Goal: Task Accomplishment & Management: Use online tool/utility

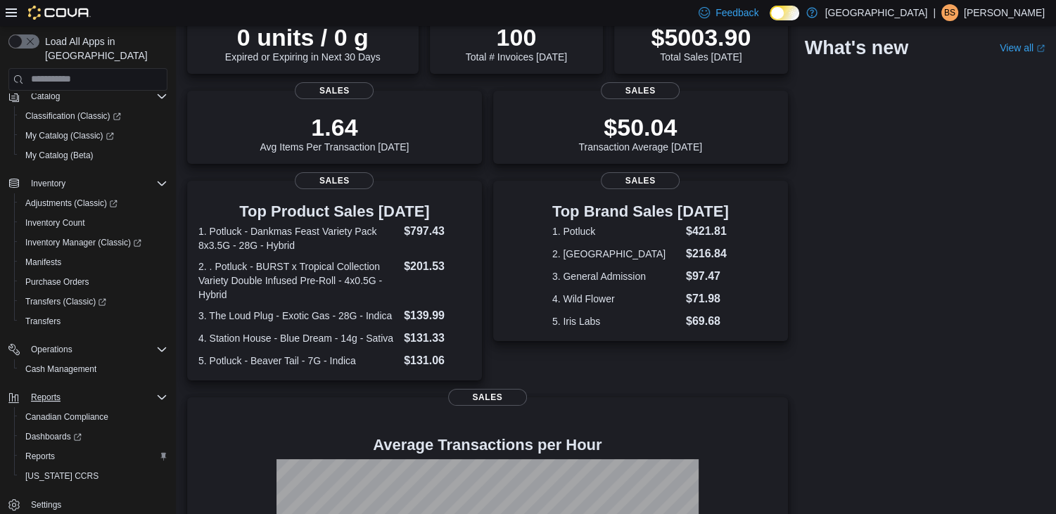
scroll to position [141, 0]
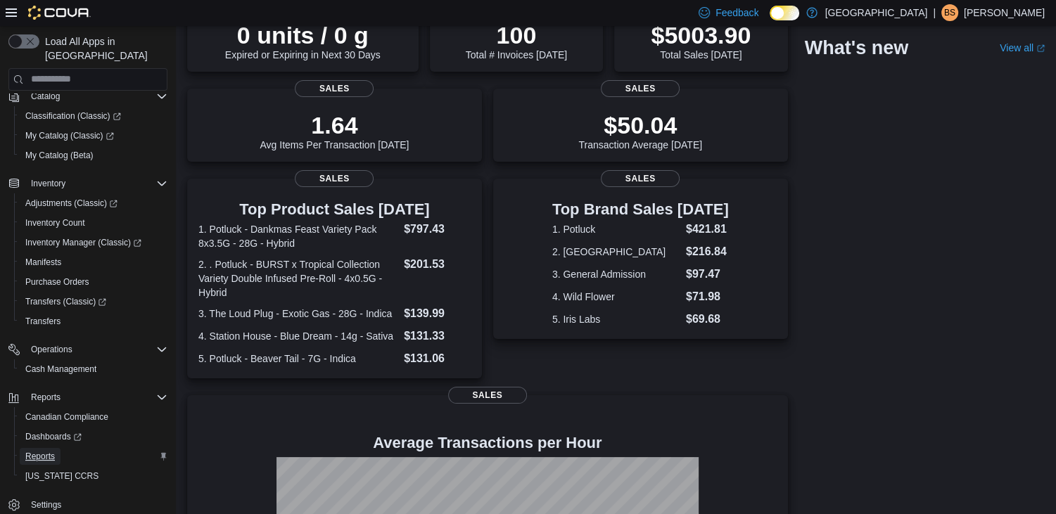
click at [47, 451] on span "Reports" at bounding box center [40, 456] width 30 height 11
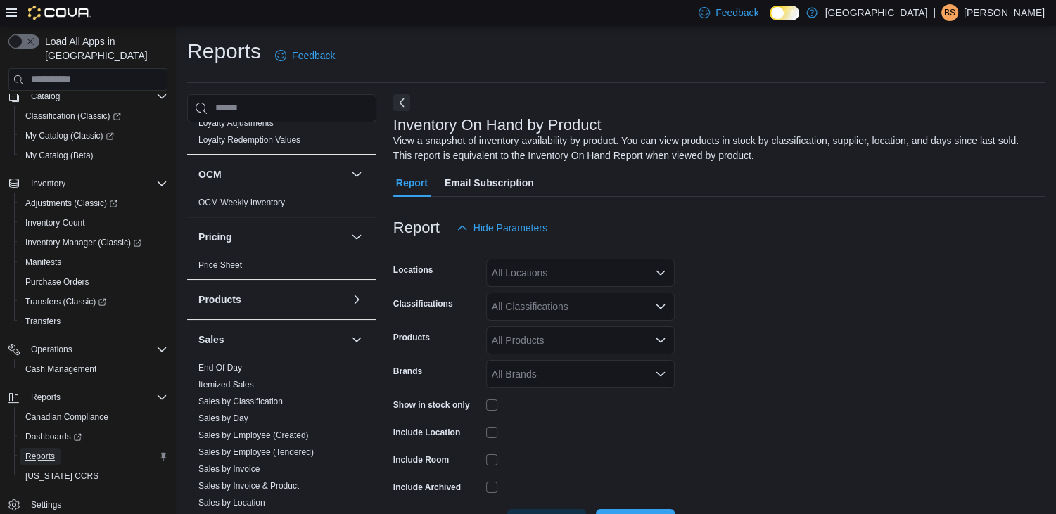
scroll to position [633, 0]
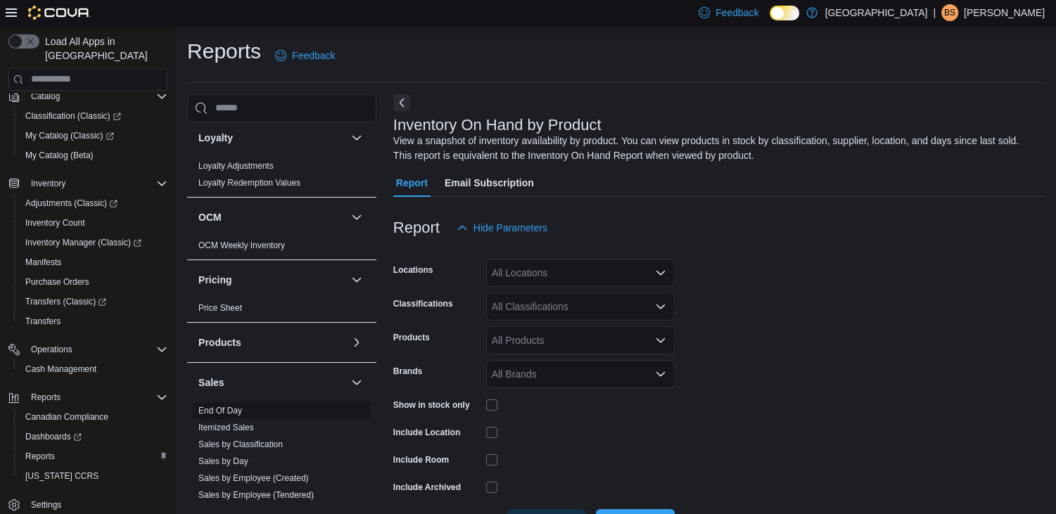
click at [232, 408] on link "End Of Day" at bounding box center [220, 411] width 44 height 10
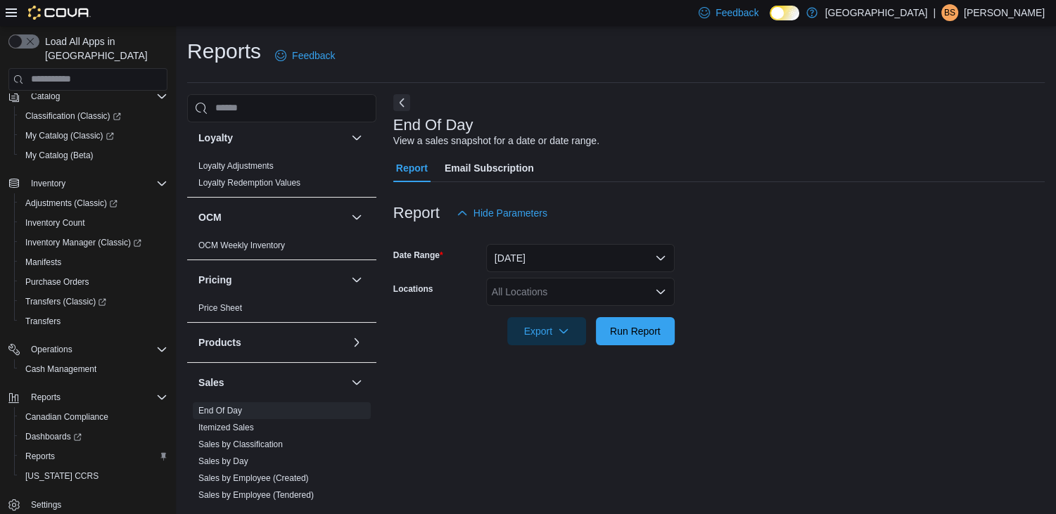
scroll to position [4, 0]
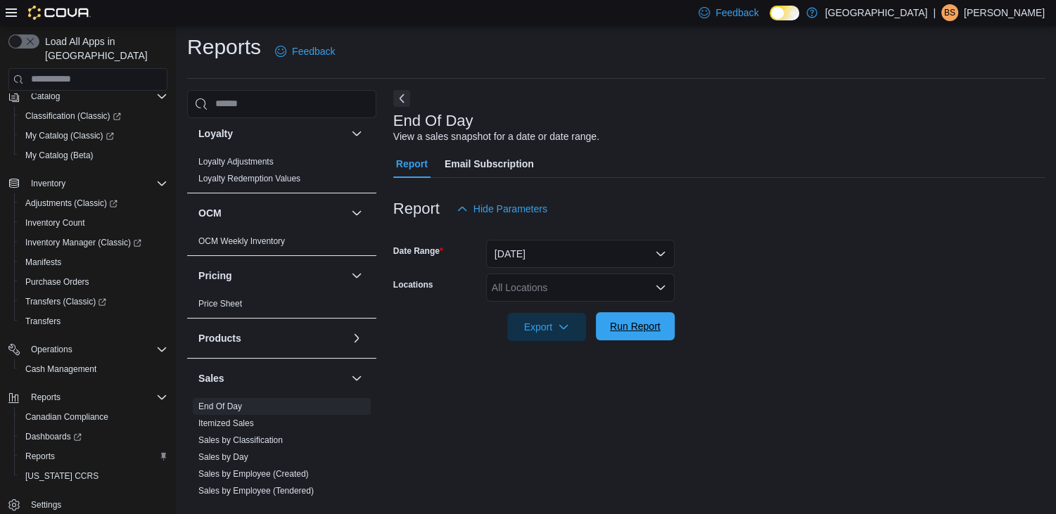
click at [635, 329] on span "Run Report" at bounding box center [635, 326] width 51 height 14
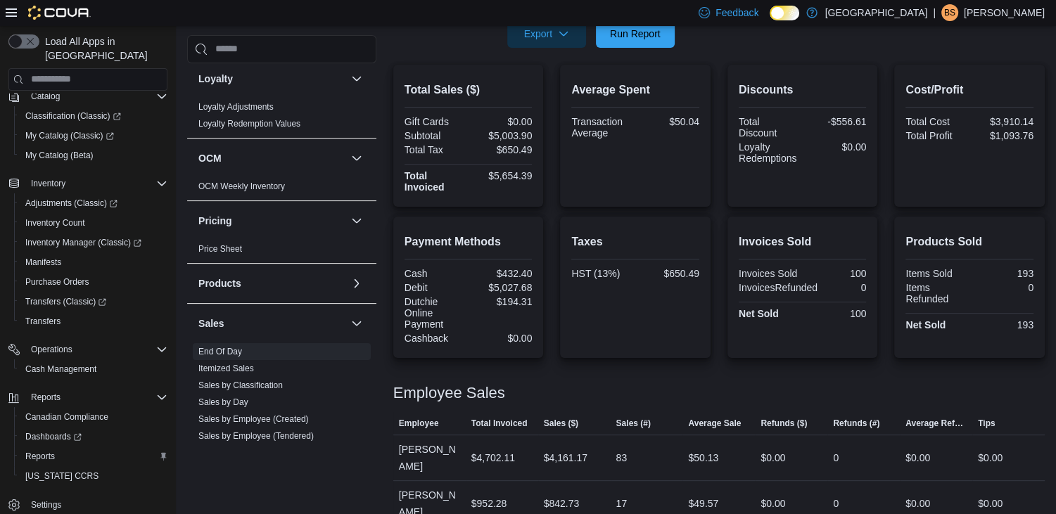
scroll to position [304, 0]
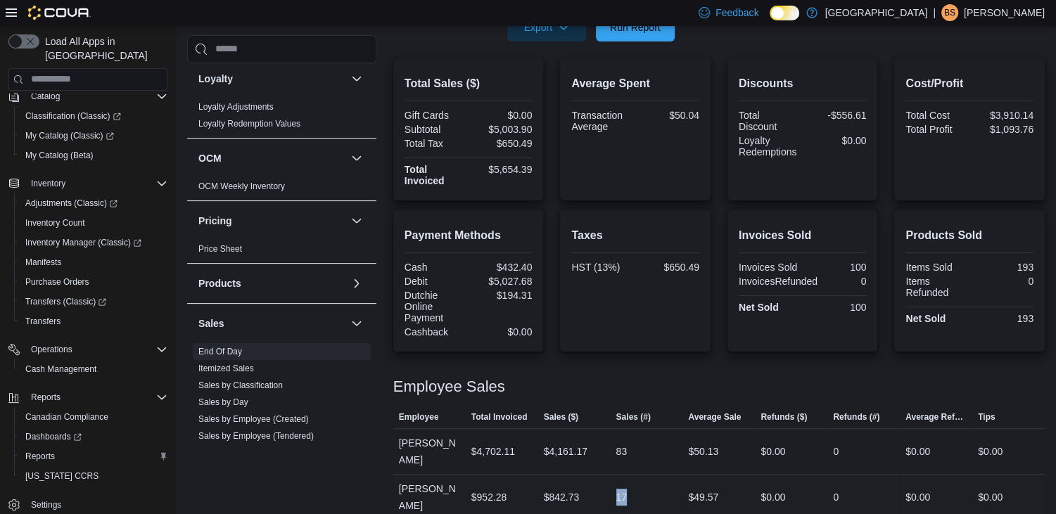
drag, startPoint x: 637, startPoint y: 483, endPoint x: 617, endPoint y: 486, distance: 19.9
click at [617, 486] on div "17" at bounding box center [647, 497] width 72 height 28
click at [672, 483] on div "17" at bounding box center [647, 497] width 72 height 28
click at [611, 487] on div "$842.73" at bounding box center [574, 497] width 72 height 28
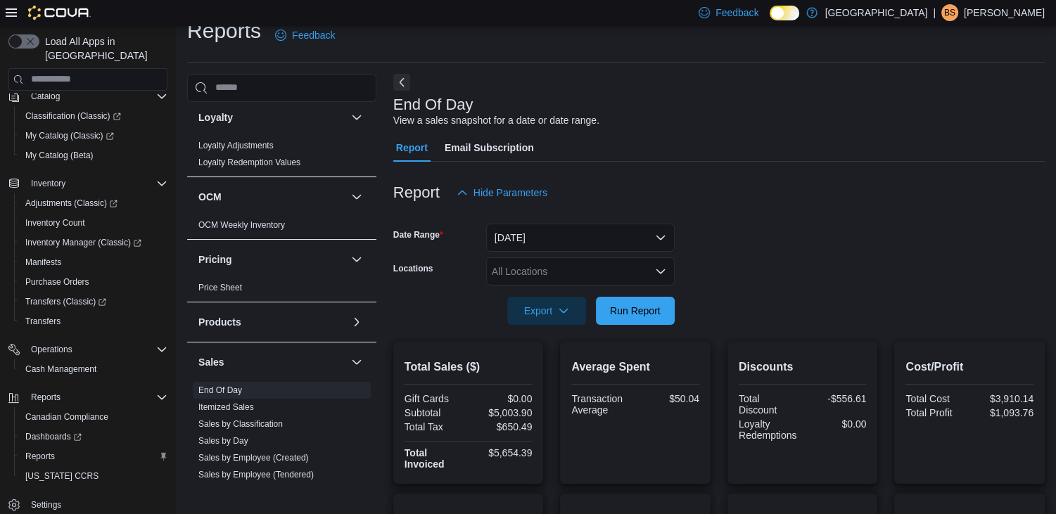
scroll to position [0, 0]
